Goal: Task Accomplishment & Management: Manage account settings

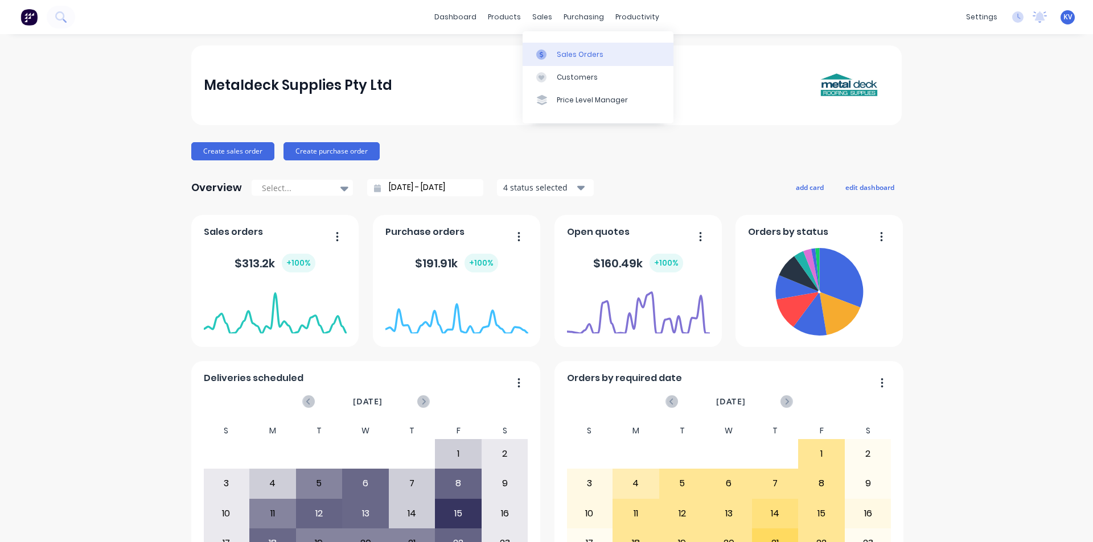
click at [552, 50] on div at bounding box center [544, 55] width 17 height 10
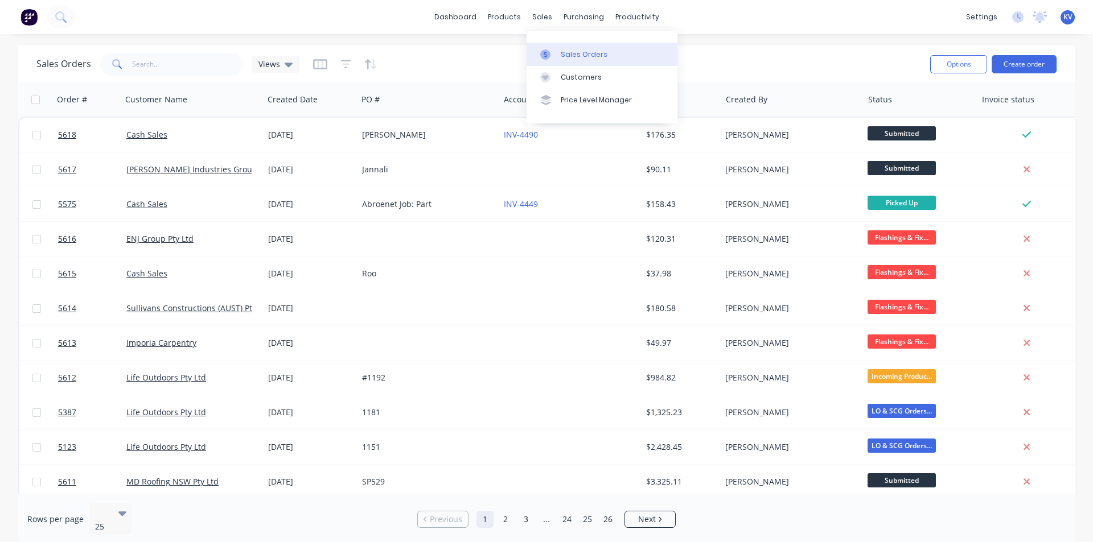
click at [544, 47] on link "Sales Orders" at bounding box center [601, 54] width 151 height 23
click at [498, 51] on div "Sales Orders Views" at bounding box center [478, 64] width 884 height 28
click at [558, 53] on link "Sales Orders" at bounding box center [601, 54] width 151 height 23
click at [195, 71] on input "text" at bounding box center [187, 64] width 111 height 23
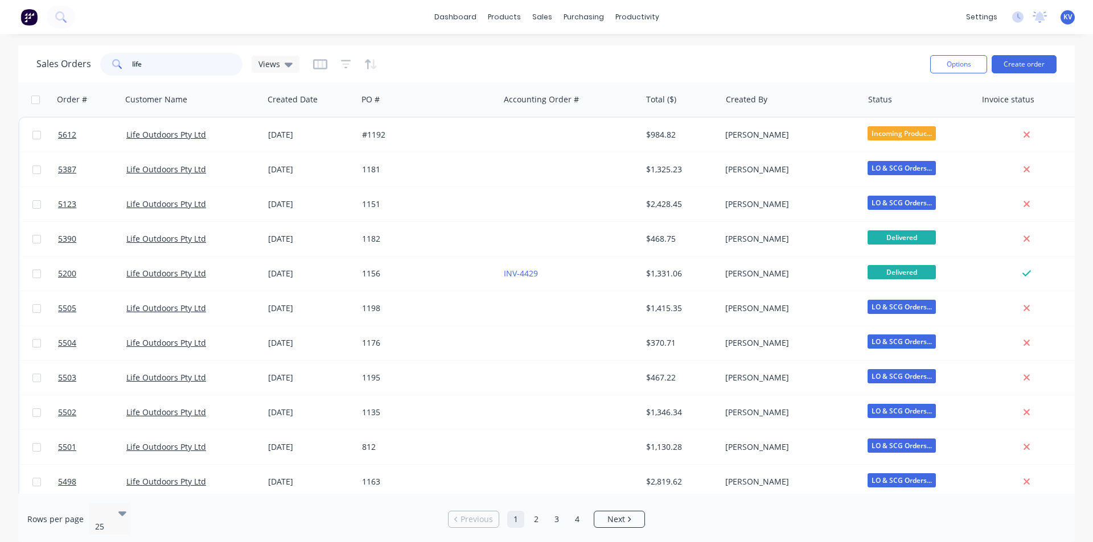
click at [167, 66] on input "life" at bounding box center [187, 64] width 111 height 23
click at [164, 72] on input "life" at bounding box center [187, 64] width 111 height 23
type input "l"
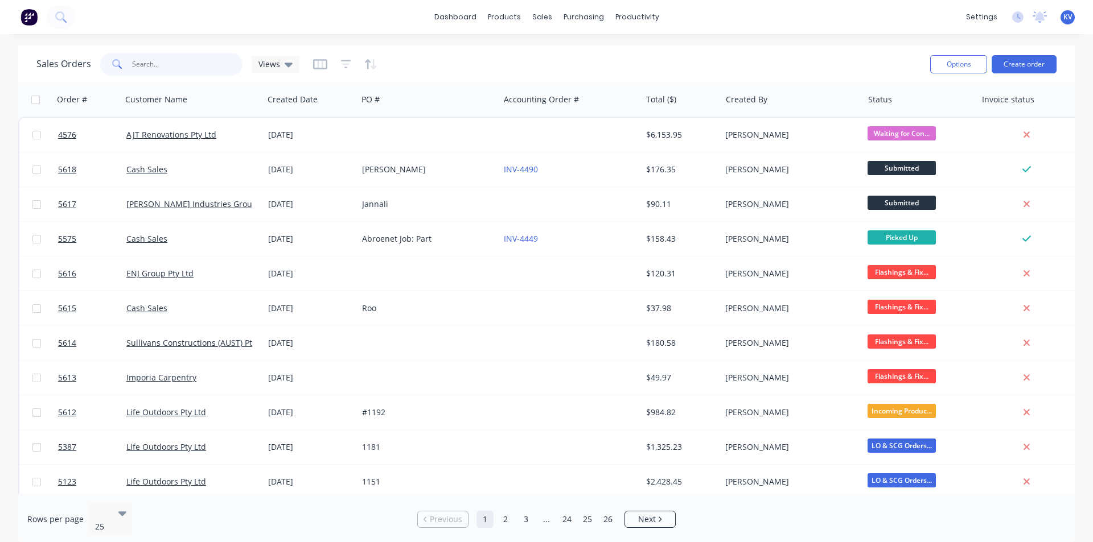
click at [194, 69] on input "text" at bounding box center [187, 64] width 111 height 23
click at [154, 64] on input "text" at bounding box center [187, 64] width 111 height 23
click at [149, 65] on input "text" at bounding box center [187, 64] width 111 height 23
click at [561, 52] on div "Sales Orders" at bounding box center [584, 55] width 47 height 10
click at [164, 68] on input "text" at bounding box center [187, 64] width 111 height 23
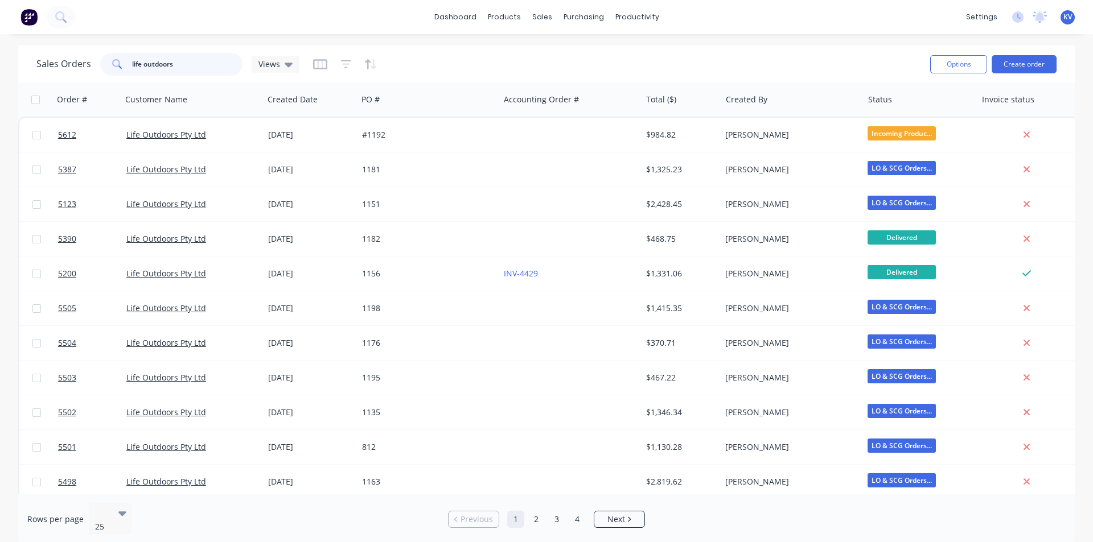
drag, startPoint x: 179, startPoint y: 61, endPoint x: 189, endPoint y: 75, distance: 16.3
click at [189, 75] on input "life outdoors" at bounding box center [187, 64] width 111 height 23
type input "life outdoors"
click at [1021, 71] on button "Create order" at bounding box center [1023, 64] width 65 height 18
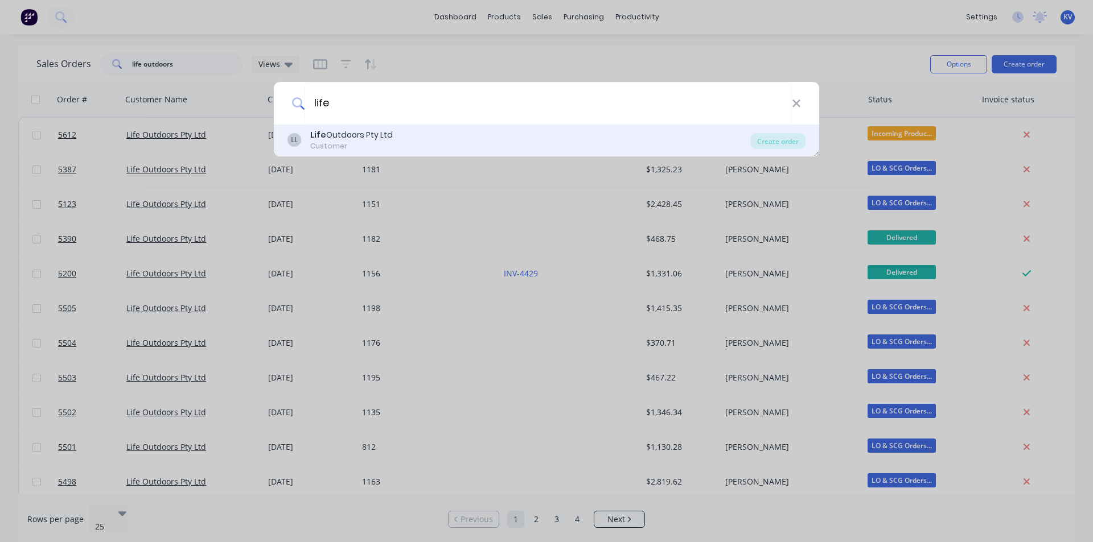
type input "life"
click at [481, 152] on div "LL Life Outdoors Pty Ltd Customer Create order" at bounding box center [546, 141] width 545 height 32
click at [480, 140] on div "LL Life Outdoors Pty Ltd Customer" at bounding box center [518, 140] width 463 height 22
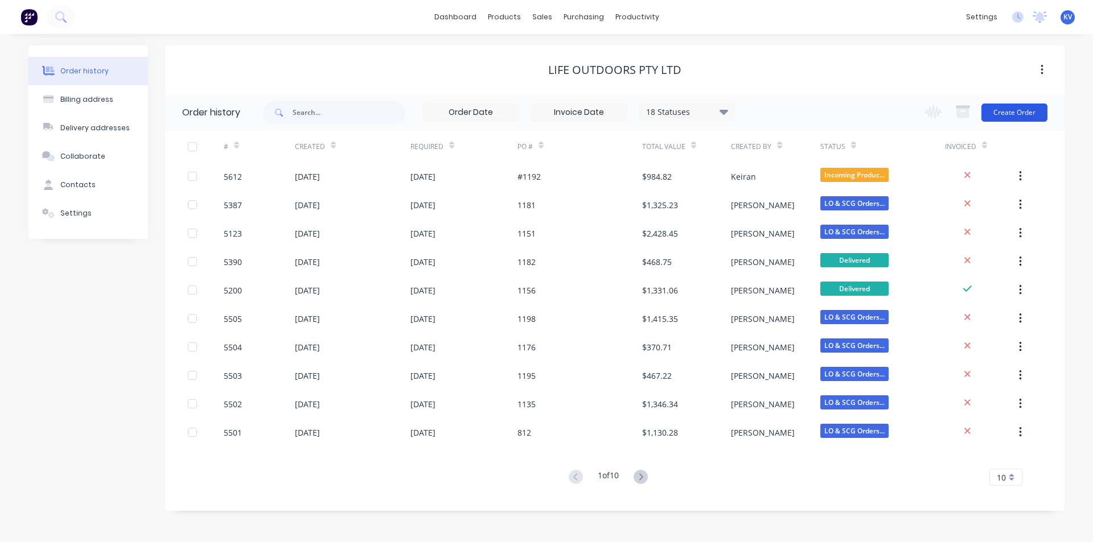
click at [1021, 110] on button "Create Order" at bounding box center [1014, 113] width 66 height 18
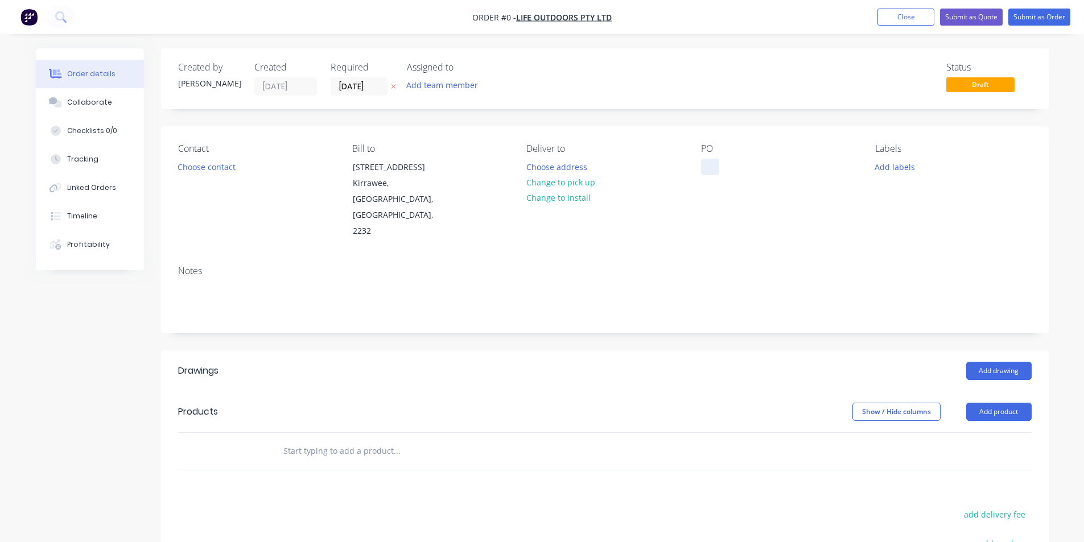
click at [702, 167] on div at bounding box center [710, 167] width 18 height 17
click at [787, 235] on div "Order details Collaborate Checklists 0/0 Tracking Linked Orders Timeline Profit…" at bounding box center [542, 404] width 1036 height 713
click at [891, 15] on button "Close" at bounding box center [906, 17] width 57 height 17
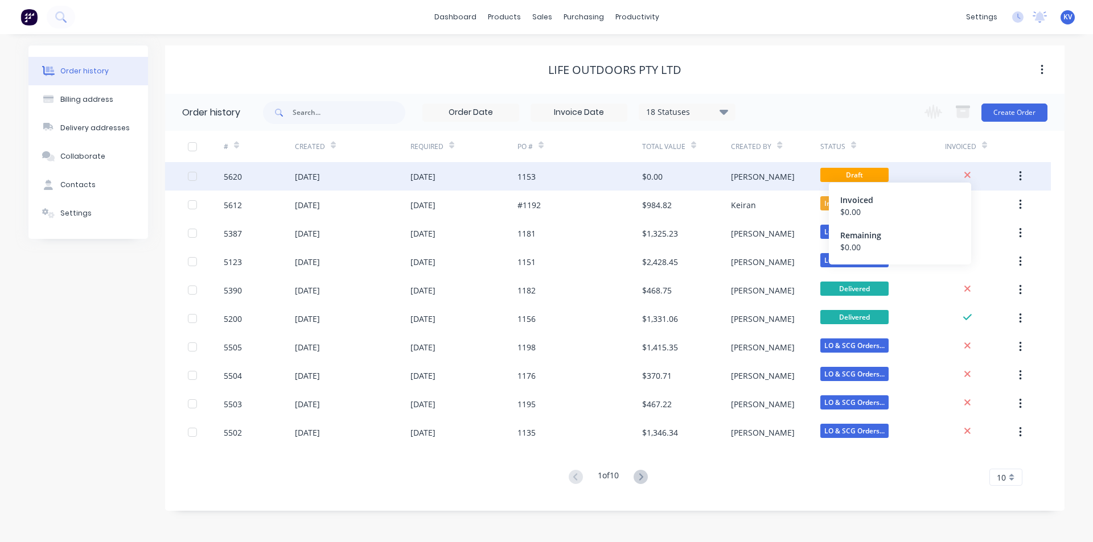
click at [969, 174] on icon at bounding box center [967, 175] width 6 height 6
click at [1019, 181] on icon "button" at bounding box center [1020, 176] width 3 height 13
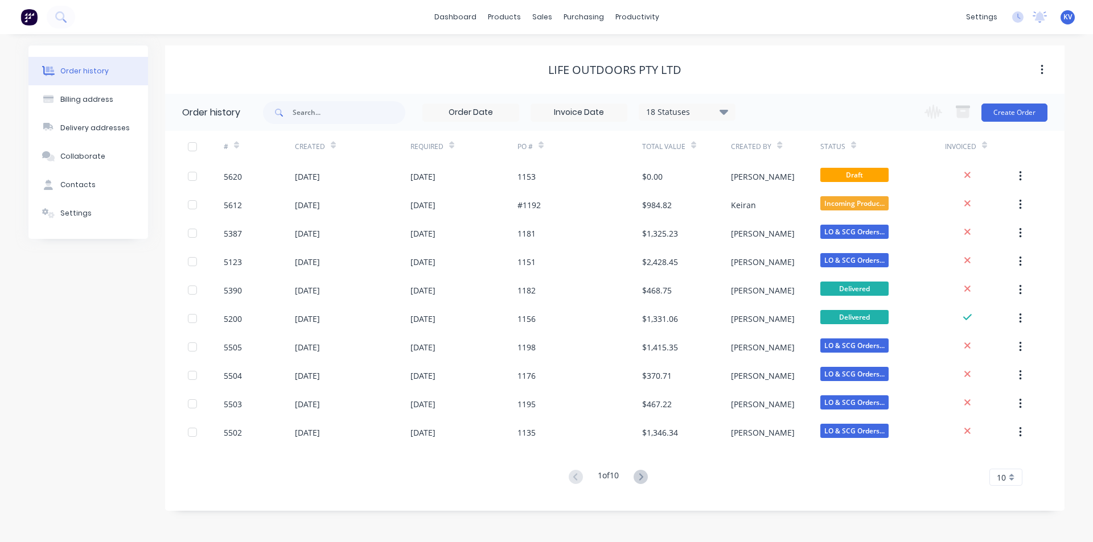
click at [817, 73] on div "Life Outdoors Pty Ltd" at bounding box center [614, 70] width 899 height 14
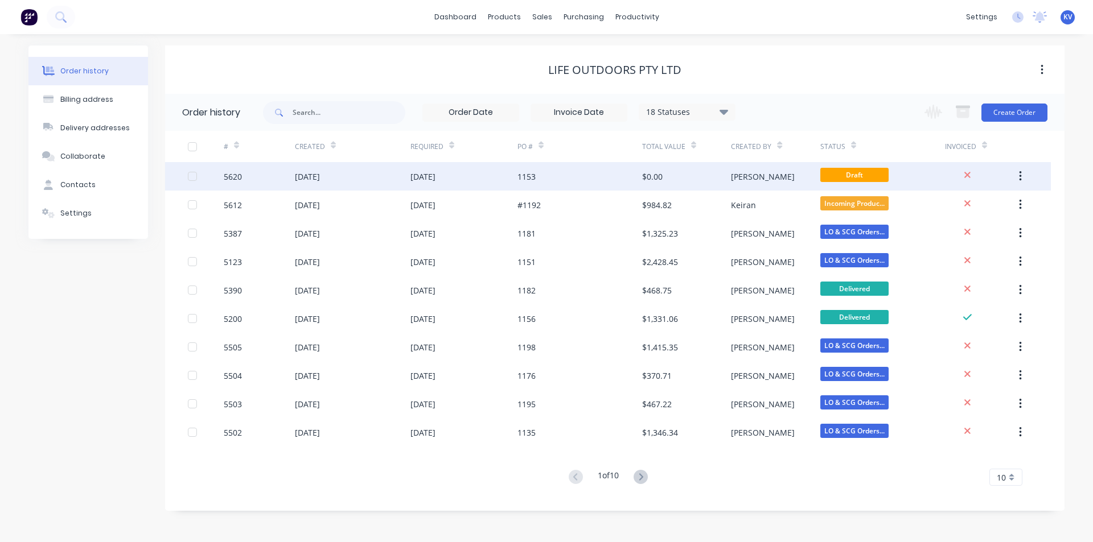
click at [762, 175] on div "[PERSON_NAME]" at bounding box center [775, 176] width 89 height 28
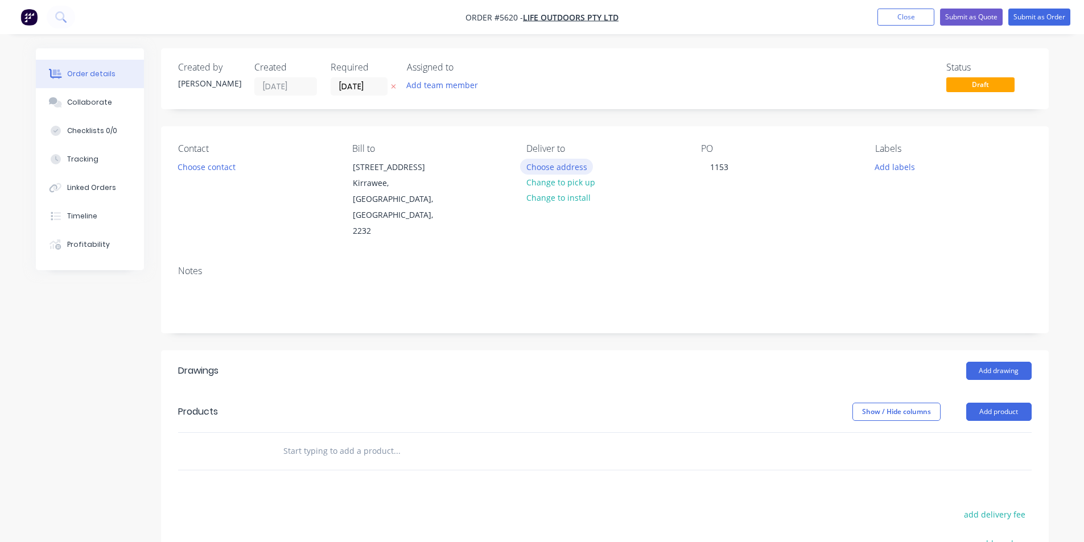
click at [552, 166] on button "Choose address" at bounding box center [556, 166] width 73 height 15
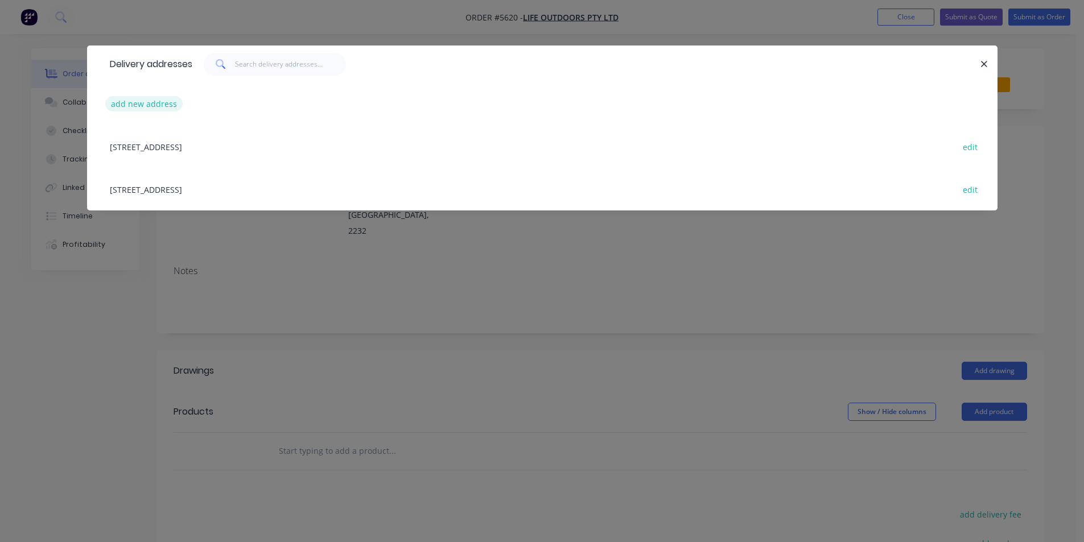
click at [163, 106] on button "add new address" at bounding box center [144, 103] width 78 height 15
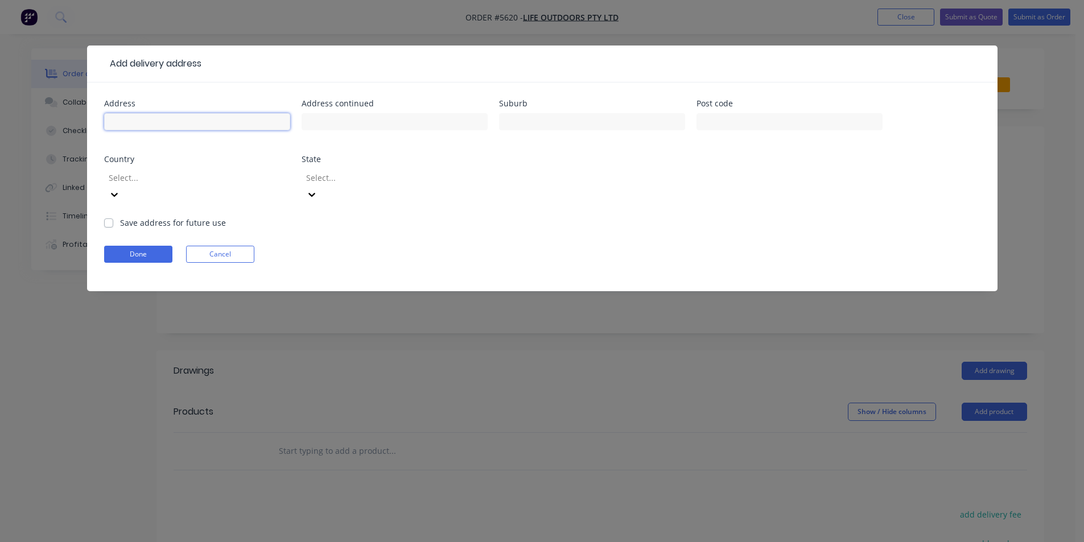
click at [203, 121] on input "text" at bounding box center [197, 121] width 186 height 17
type input "[STREET_ADDRESS][PERSON_NAME]"
click at [569, 124] on input "text" at bounding box center [592, 121] width 186 height 17
type input "Sylvania"
click at [138, 246] on button "Done" at bounding box center [138, 254] width 68 height 17
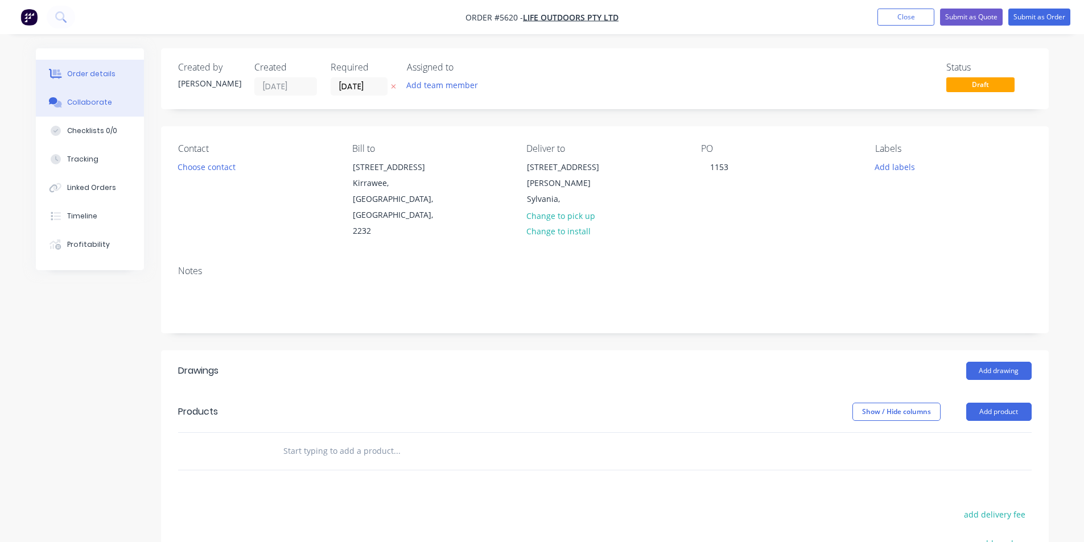
click at [97, 96] on button "Collaborate" at bounding box center [90, 102] width 108 height 28
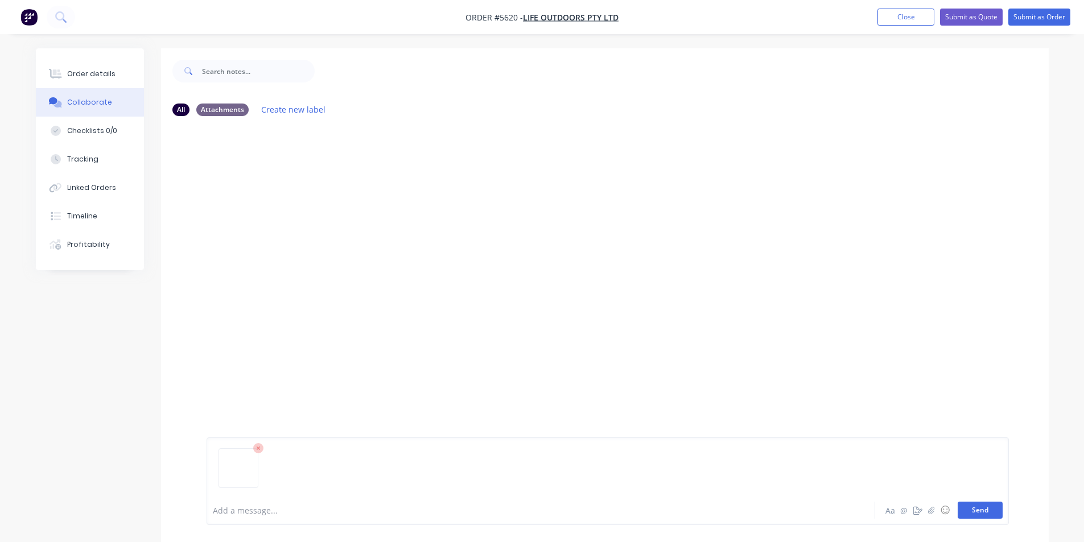
click at [994, 512] on button "Send" at bounding box center [980, 510] width 45 height 17
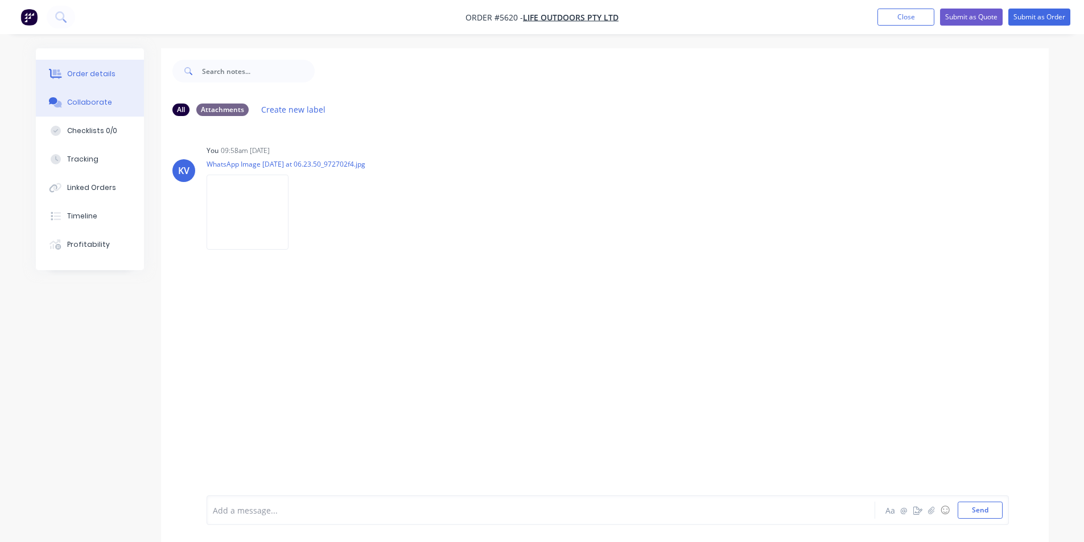
click at [84, 80] on button "Order details" at bounding box center [90, 74] width 108 height 28
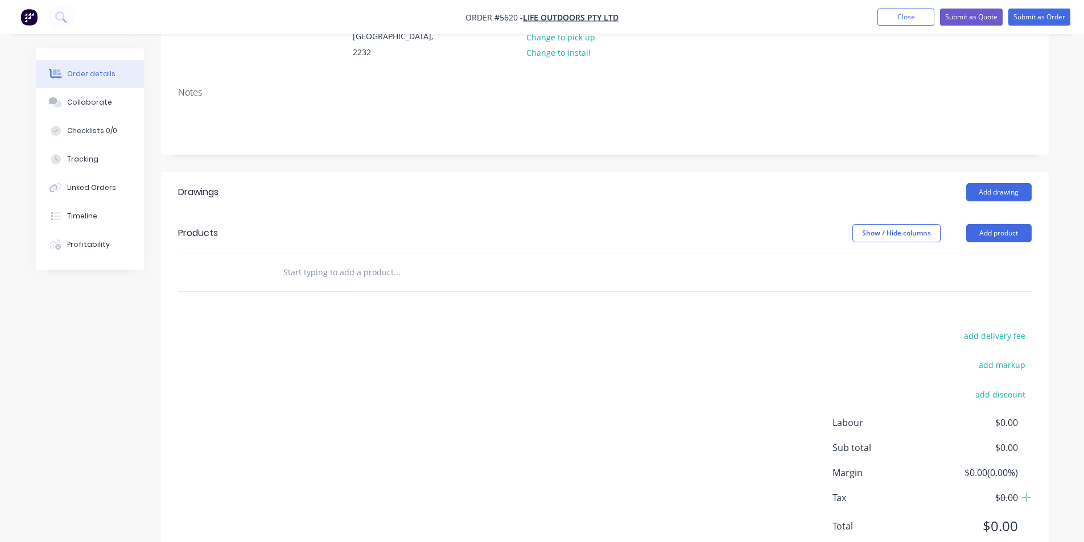
scroll to position [187, 0]
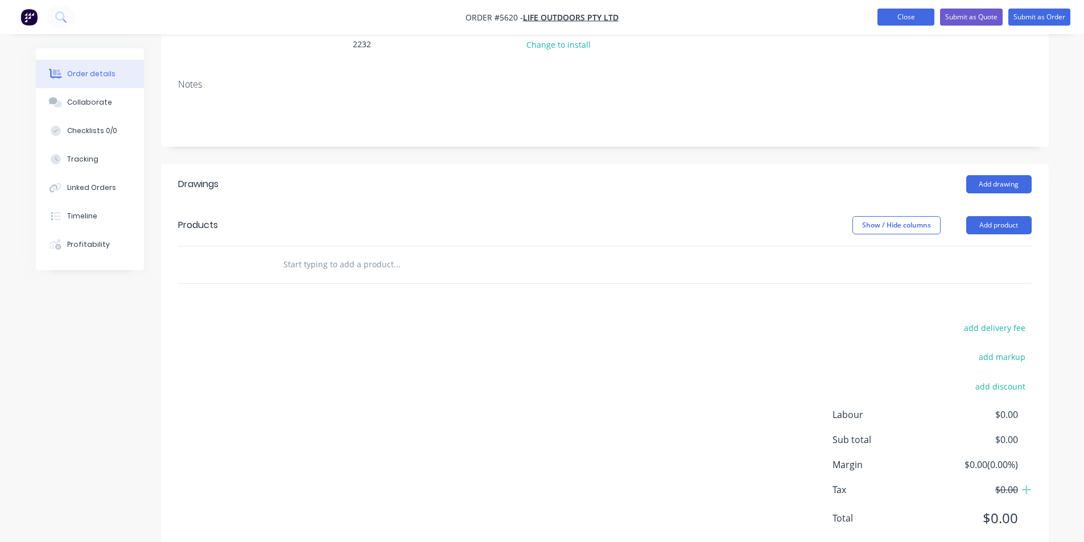
click at [907, 20] on button "Close" at bounding box center [906, 17] width 57 height 17
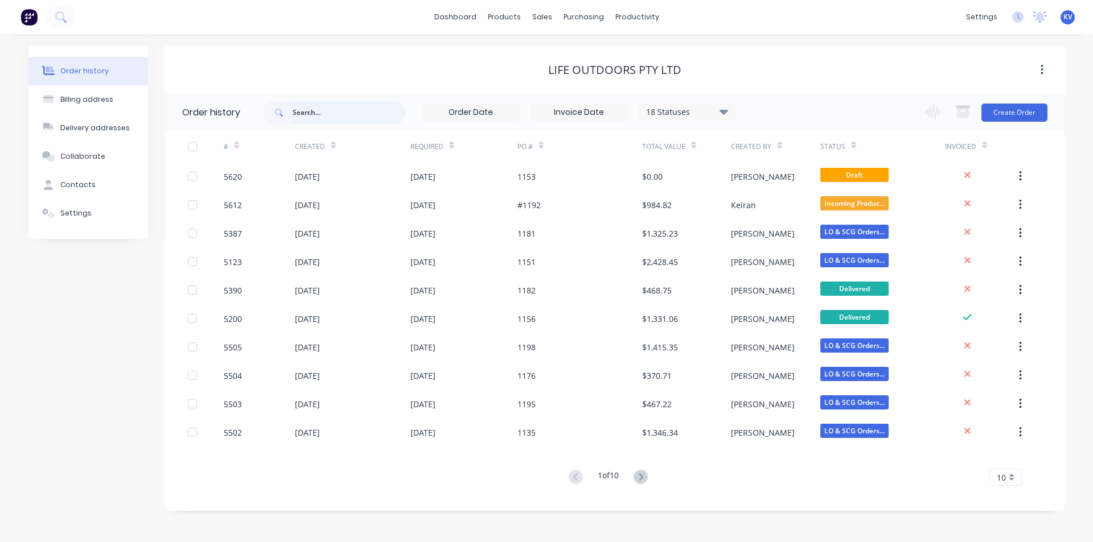
click at [328, 116] on input "text" at bounding box center [349, 112] width 113 height 23
type input "1153"
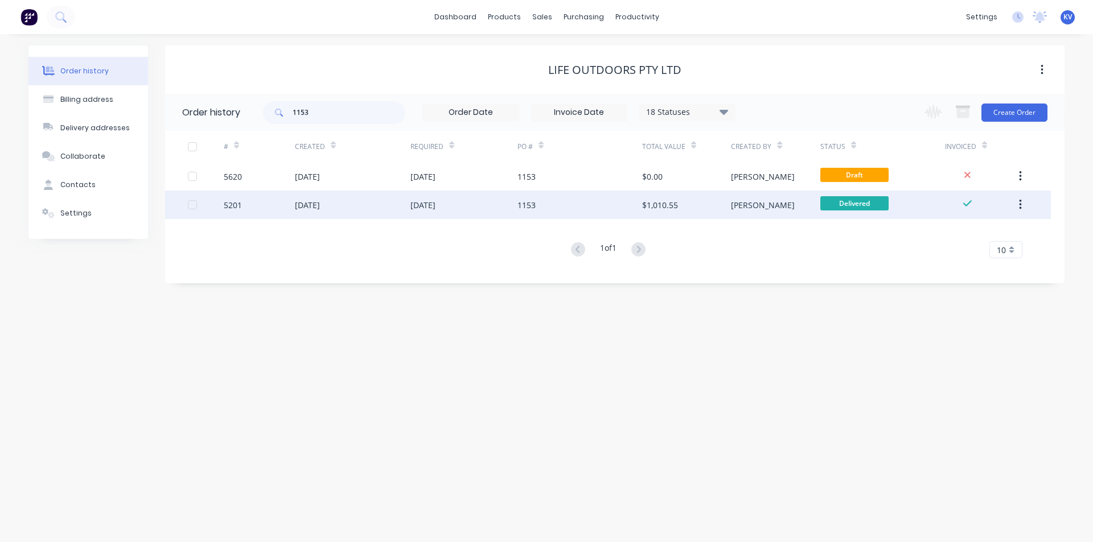
click at [487, 207] on div "[DATE]" at bounding box center [463, 205] width 107 height 28
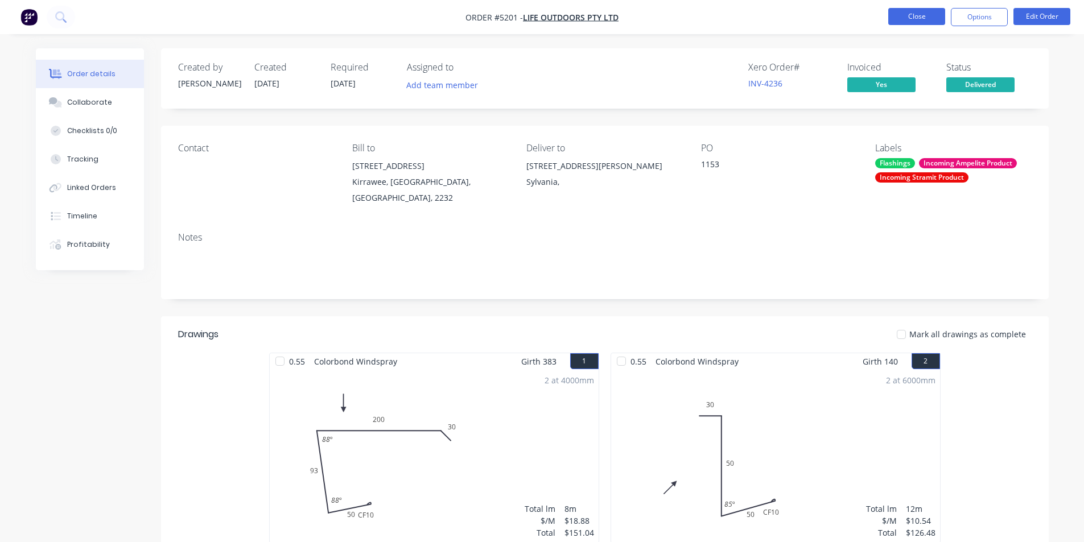
click at [902, 19] on button "Close" at bounding box center [916, 16] width 57 height 17
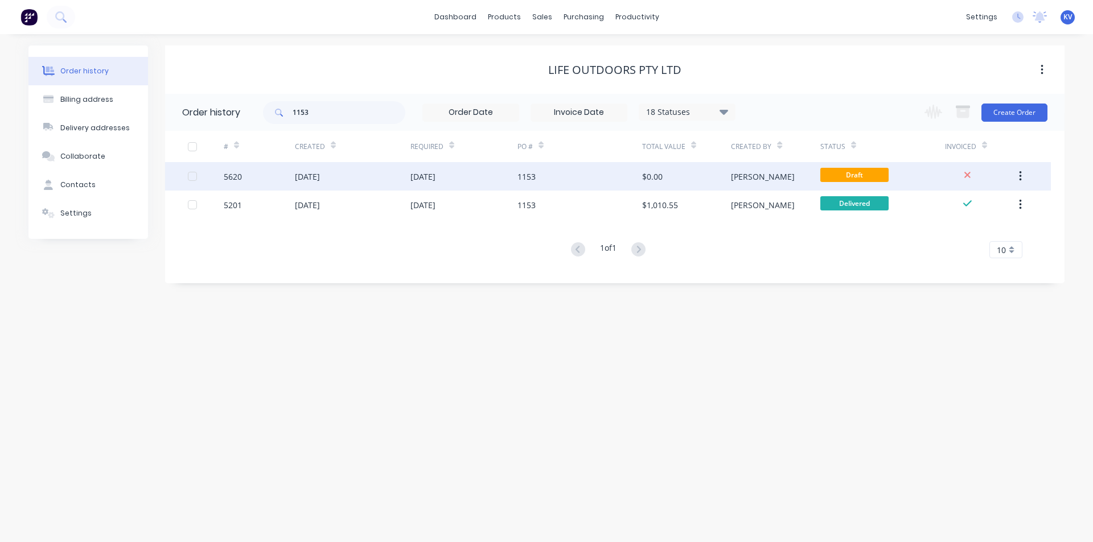
click at [1023, 174] on button "button" at bounding box center [1020, 176] width 27 height 20
click at [969, 209] on div "Archive" at bounding box center [980, 206] width 88 height 17
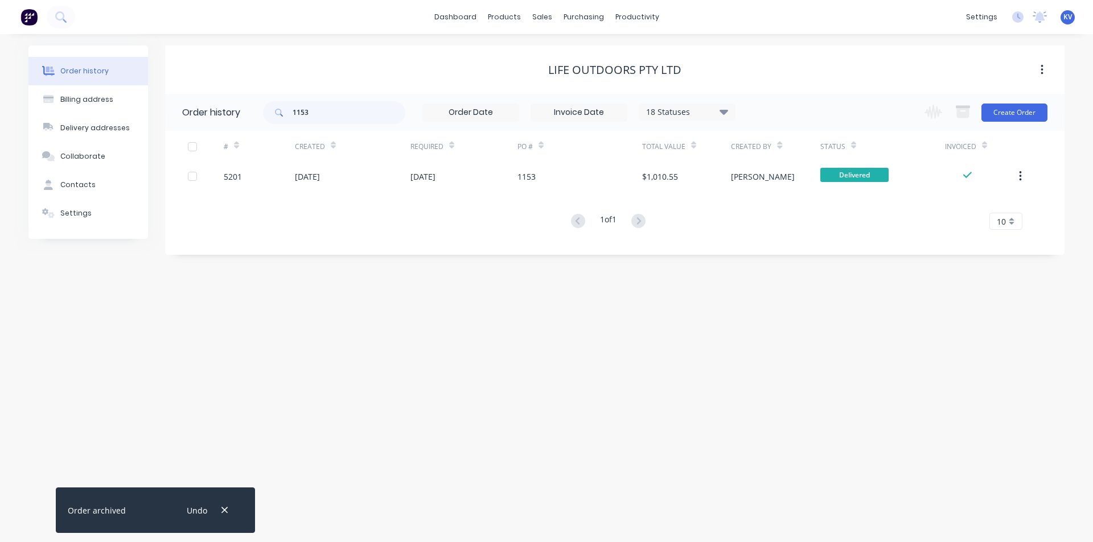
click at [475, 199] on div "# Created Required PO # Total Value Created By Status Invoiced 5201 [DATE] [DAT…" at bounding box center [608, 180] width 886 height 99
click at [663, 102] on div "Delivery Scheduling" at bounding box center [675, 100] width 71 height 10
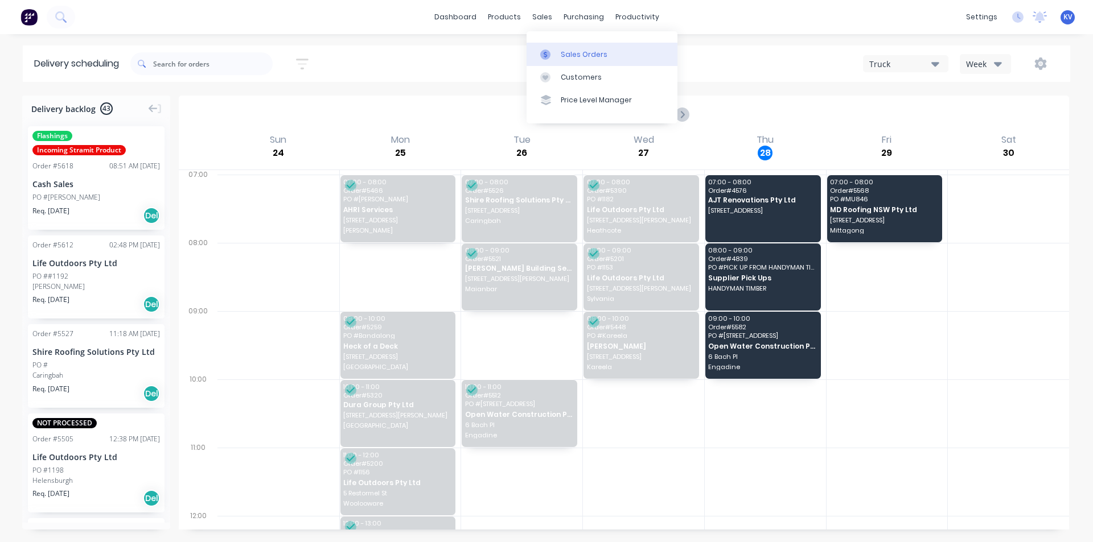
click at [582, 60] on link "Sales Orders" at bounding box center [601, 54] width 151 height 23
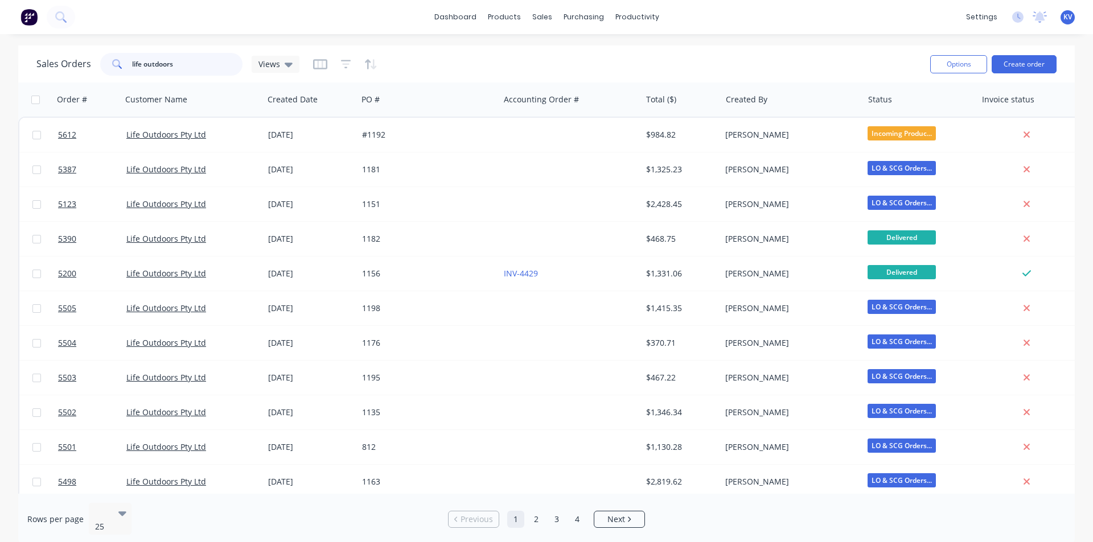
drag, startPoint x: 218, startPoint y: 69, endPoint x: 71, endPoint y: 46, distance: 148.7
click at [71, 46] on div "Sales Orders life outdoors Views Options Create order" at bounding box center [546, 64] width 1056 height 37
click at [549, 57] on icon at bounding box center [545, 55] width 10 height 10
click at [546, 14] on div "sales" at bounding box center [541, 17] width 31 height 17
click at [568, 62] on link "Sales Orders" at bounding box center [601, 54] width 151 height 23
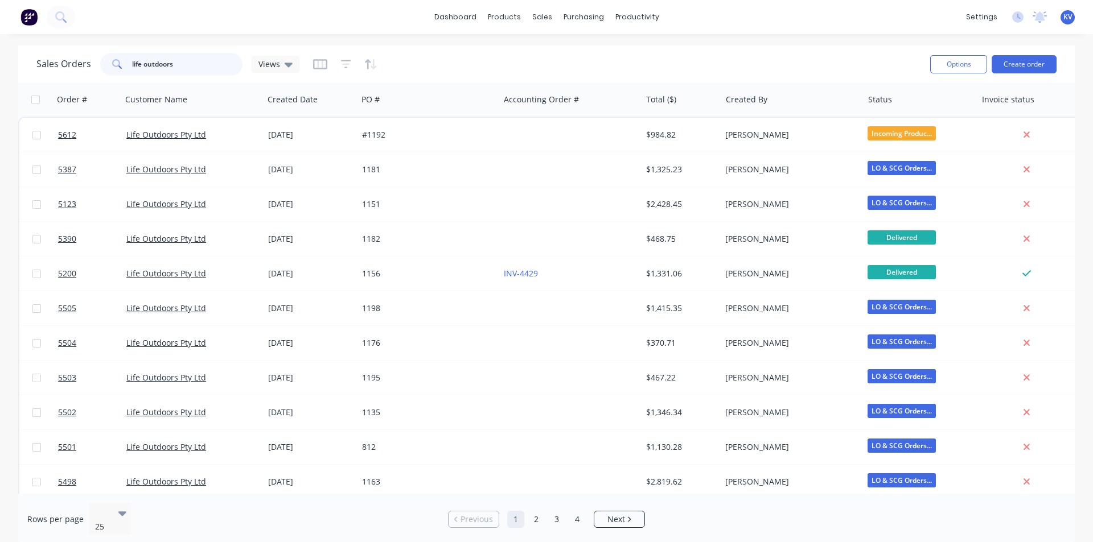
drag, startPoint x: 159, startPoint y: 63, endPoint x: 1, endPoint y: -27, distance: 182.5
click at [1, 0] on html "dashboard products sales purchasing productivity dashboard products Product Cat…" at bounding box center [546, 271] width 1093 height 542
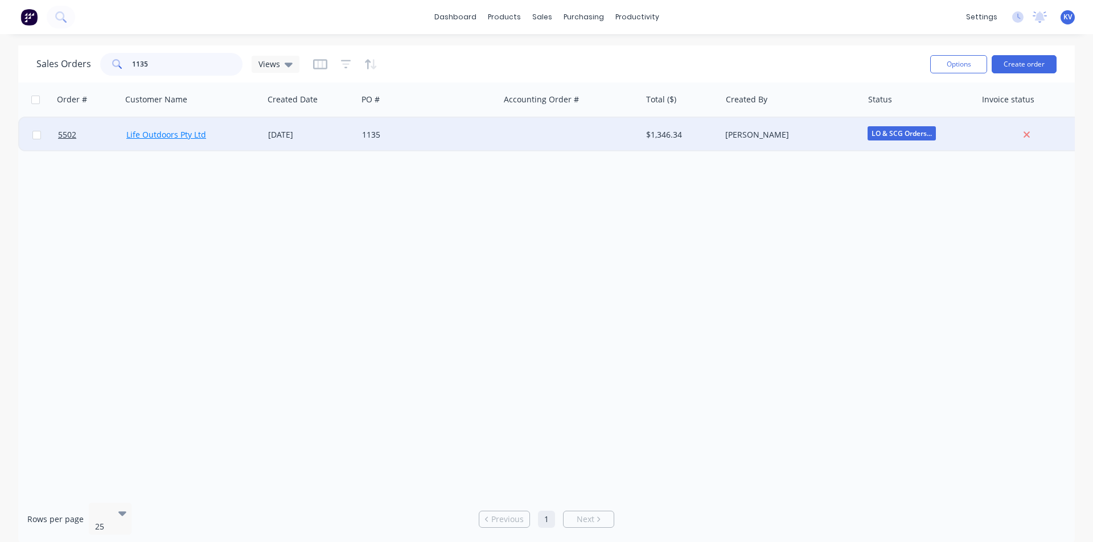
type input "1135"
click at [168, 135] on link "Life Outdoors Pty Ltd" at bounding box center [166, 134] width 80 height 11
